Goal: Book appointment/travel/reservation

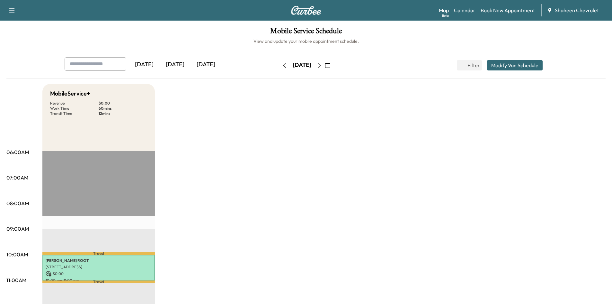
click at [279, 67] on button "button" at bounding box center [284, 65] width 11 height 10
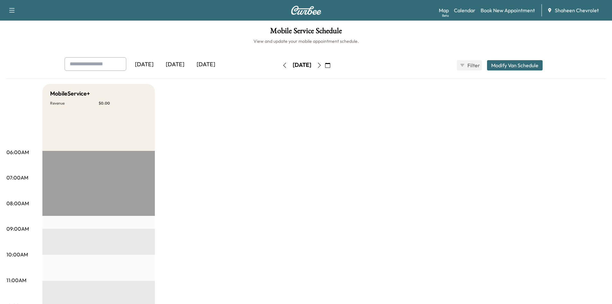
click at [325, 66] on button "button" at bounding box center [319, 65] width 11 height 10
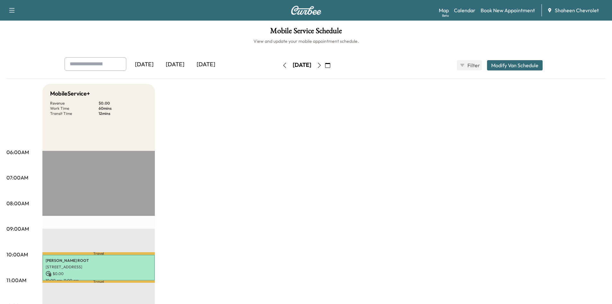
click at [282, 65] on icon "button" at bounding box center [284, 65] width 5 height 5
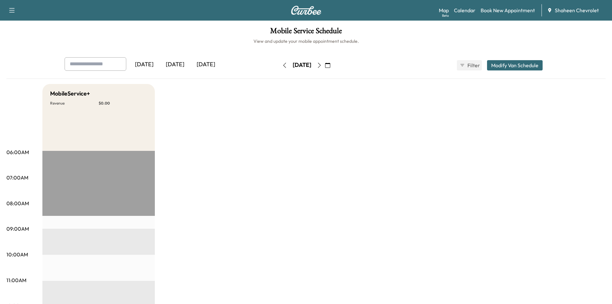
click at [282, 66] on icon "button" at bounding box center [284, 65] width 5 height 5
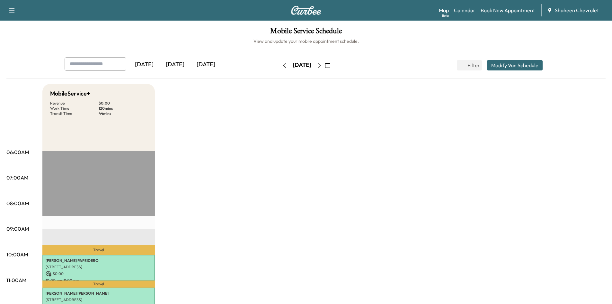
click at [279, 67] on button "button" at bounding box center [284, 65] width 11 height 10
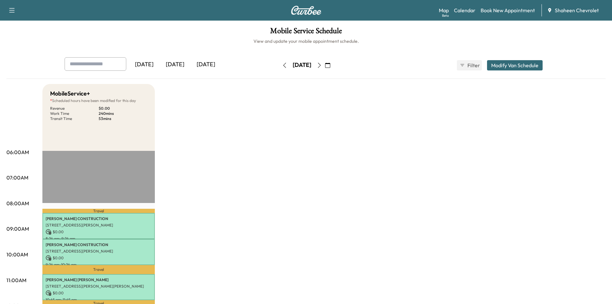
click at [181, 64] on div "[DATE]" at bounding box center [175, 64] width 31 height 15
